Goal: Find contact information: Find contact information

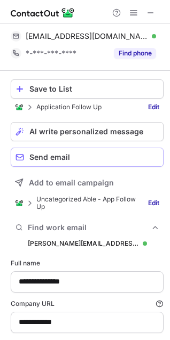
scroll to position [83, 0]
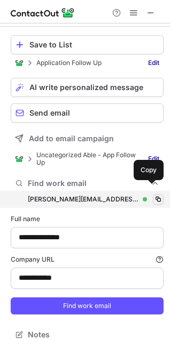
click at [154, 195] on span at bounding box center [158, 199] width 9 height 9
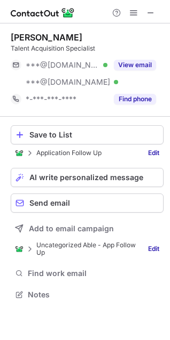
scroll to position [287, 170]
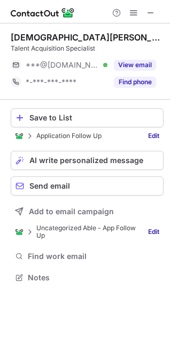
scroll to position [270, 170]
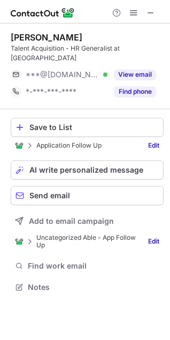
scroll to position [270, 170]
